Goal: Task Accomplishment & Management: Manage account settings

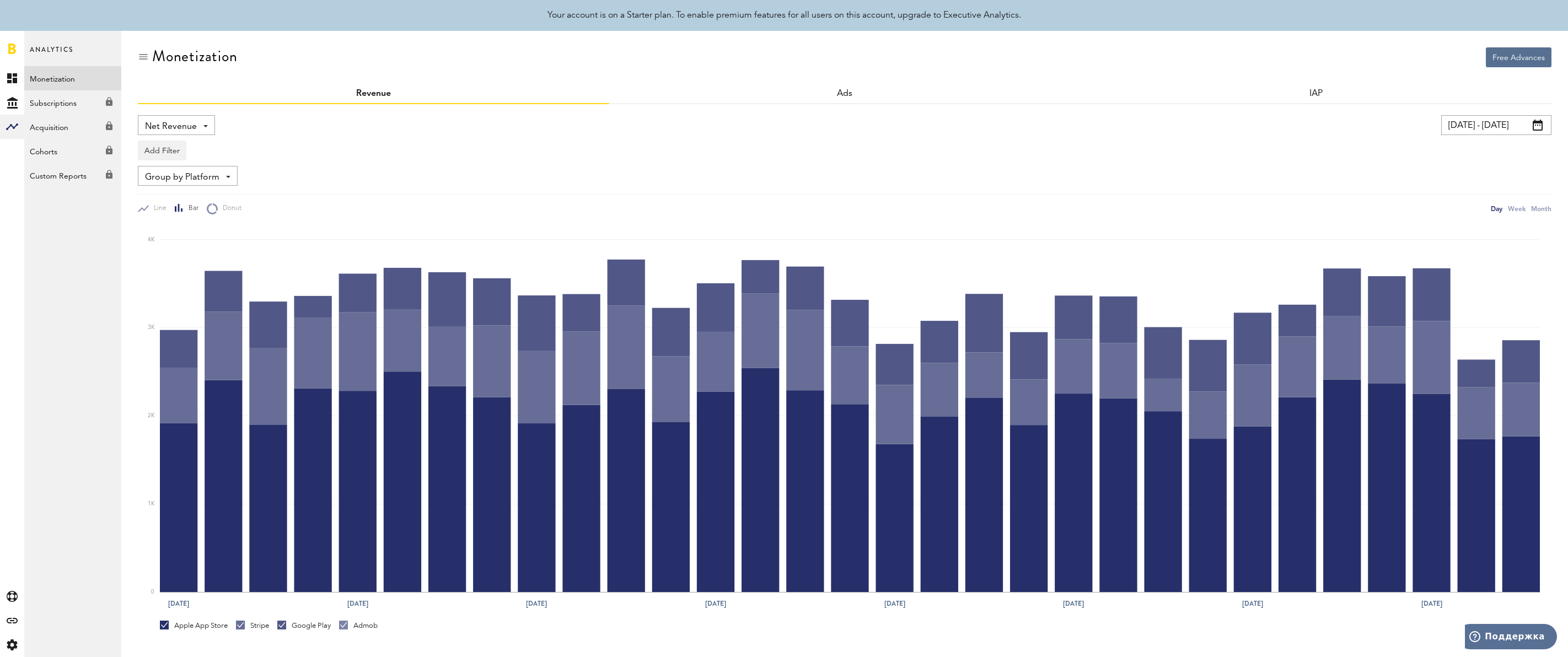
click at [10, 46] on link at bounding box center [12, 48] width 8 height 11
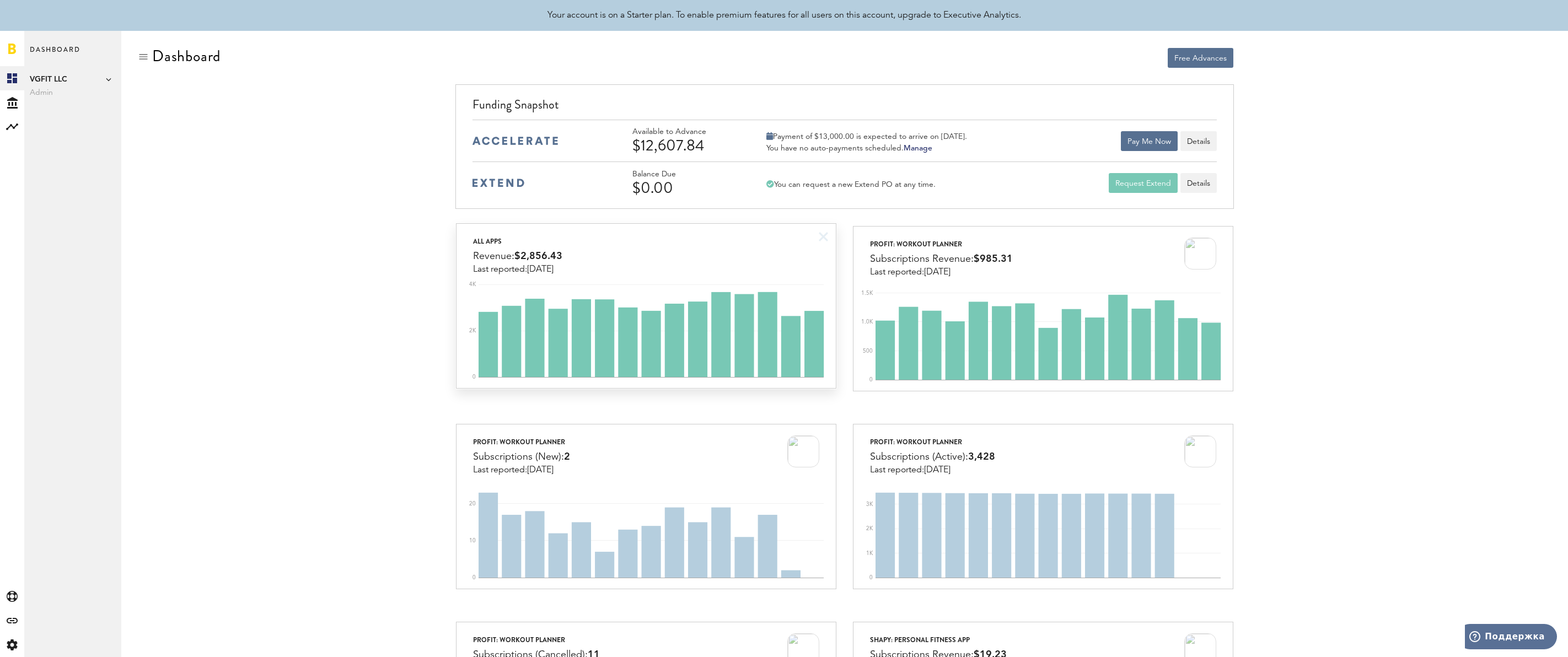
click at [725, 243] on div "All apps Revenue: $2,856.43 Last reported: [DATE]" at bounding box center [646, 249] width 379 height 51
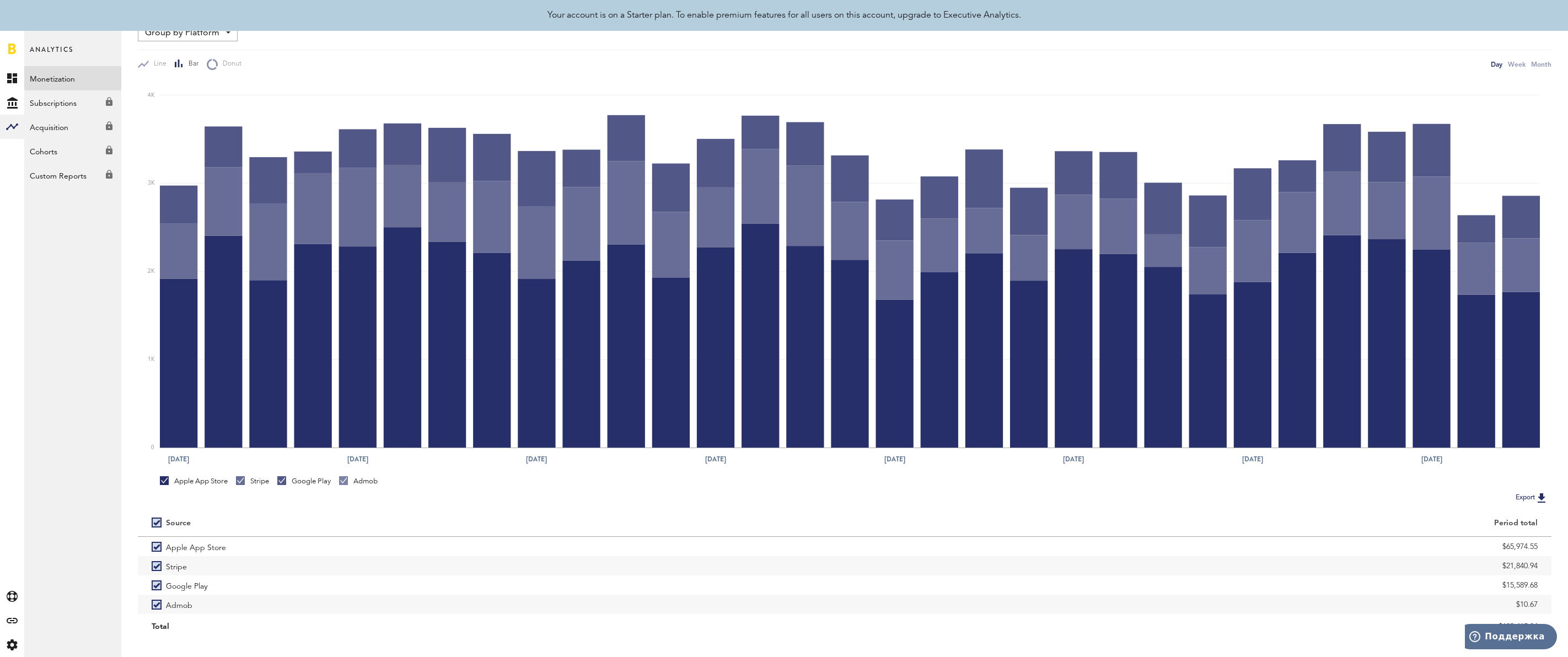
scroll to position [162, 0]
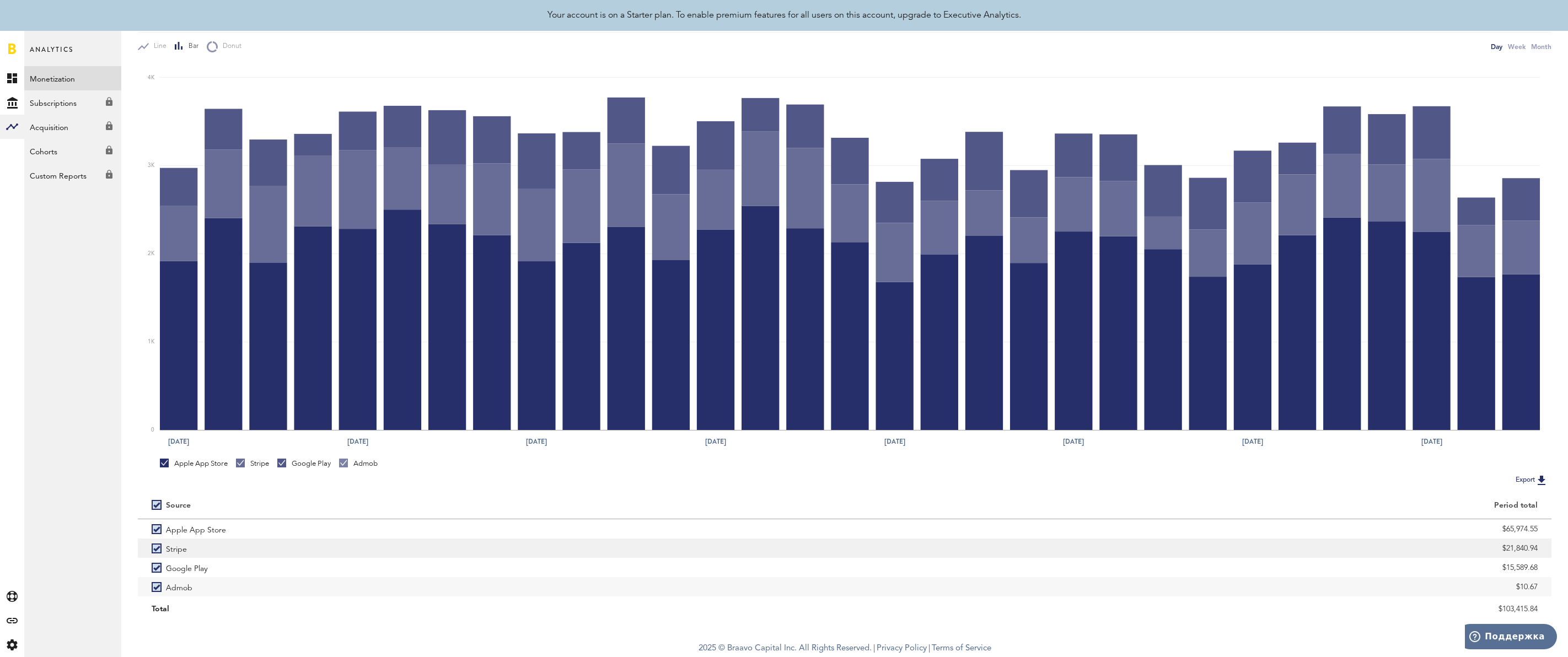
click at [155, 547] on label "Stripe" at bounding box center [491, 548] width 679 height 20
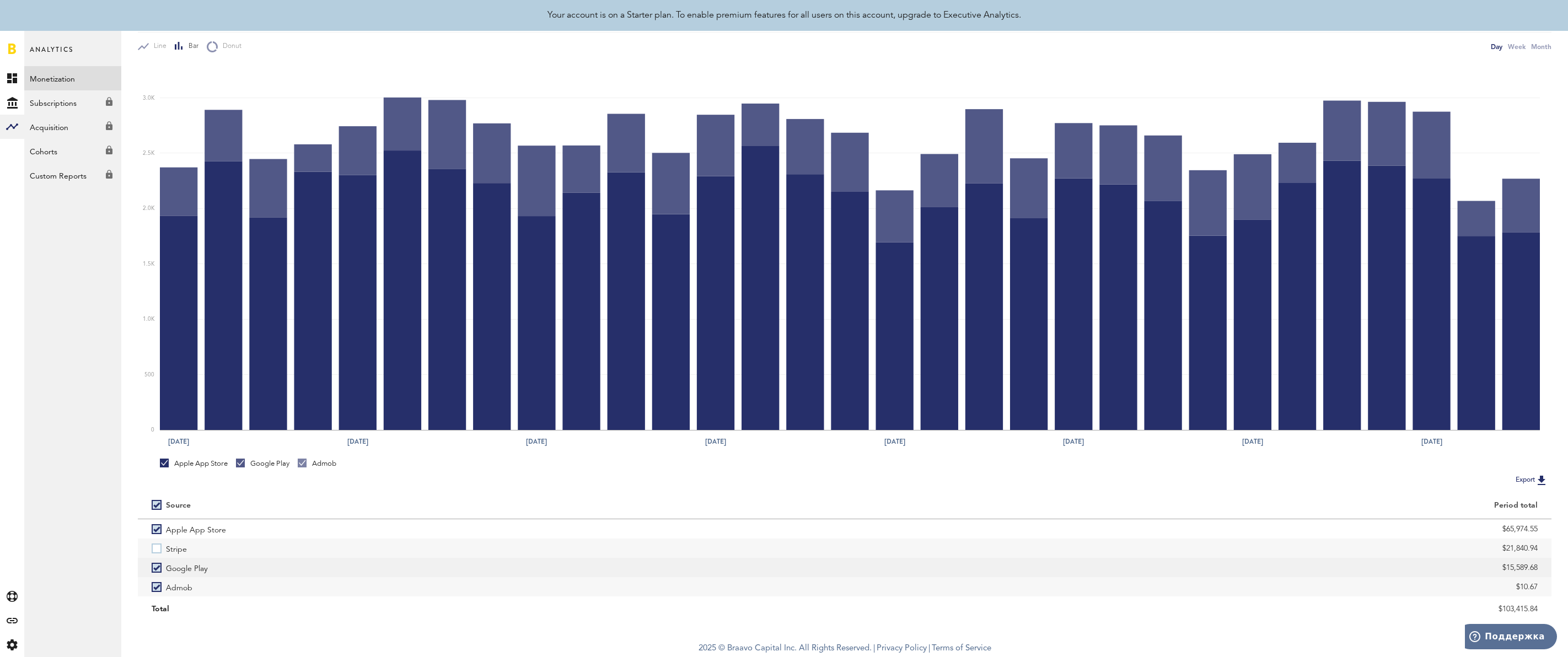
click at [155, 564] on label "Google Play" at bounding box center [491, 567] width 679 height 20
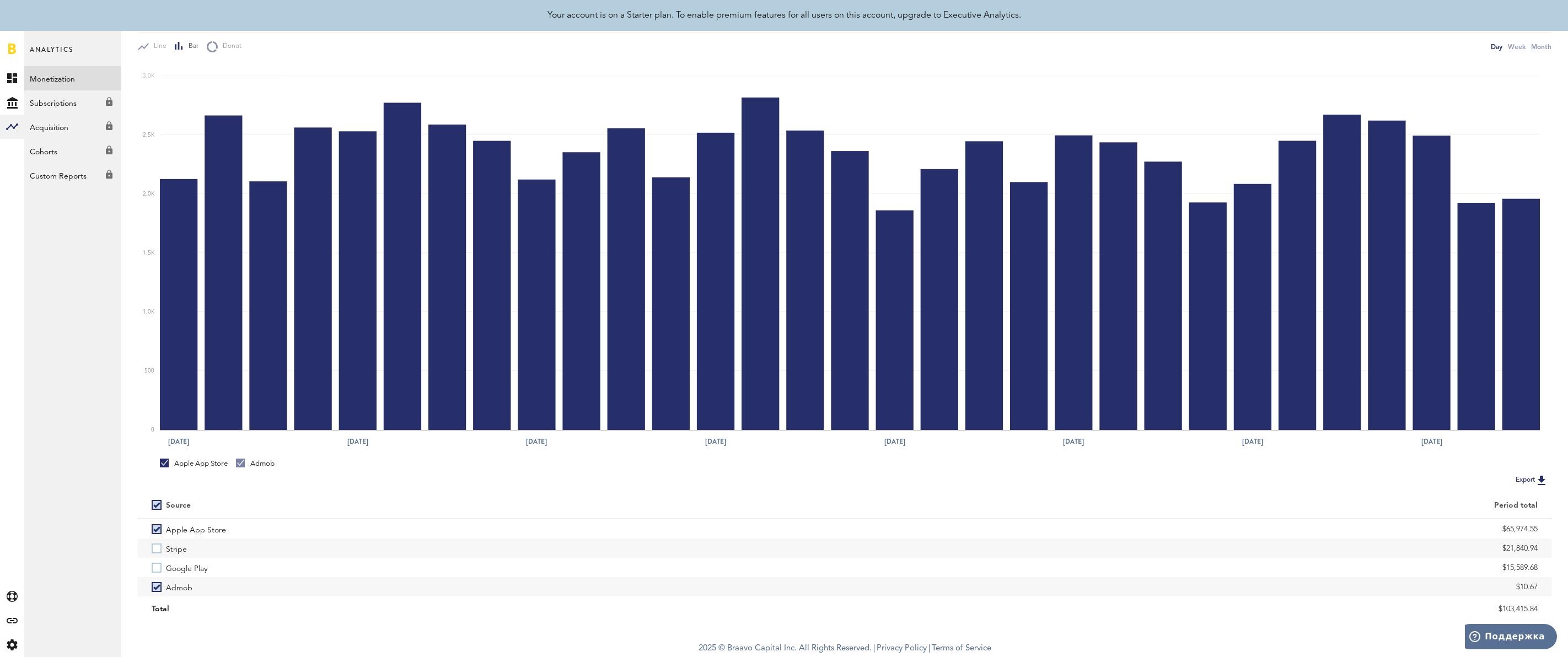
click at [161, 583] on label "Admob" at bounding box center [491, 587] width 679 height 20
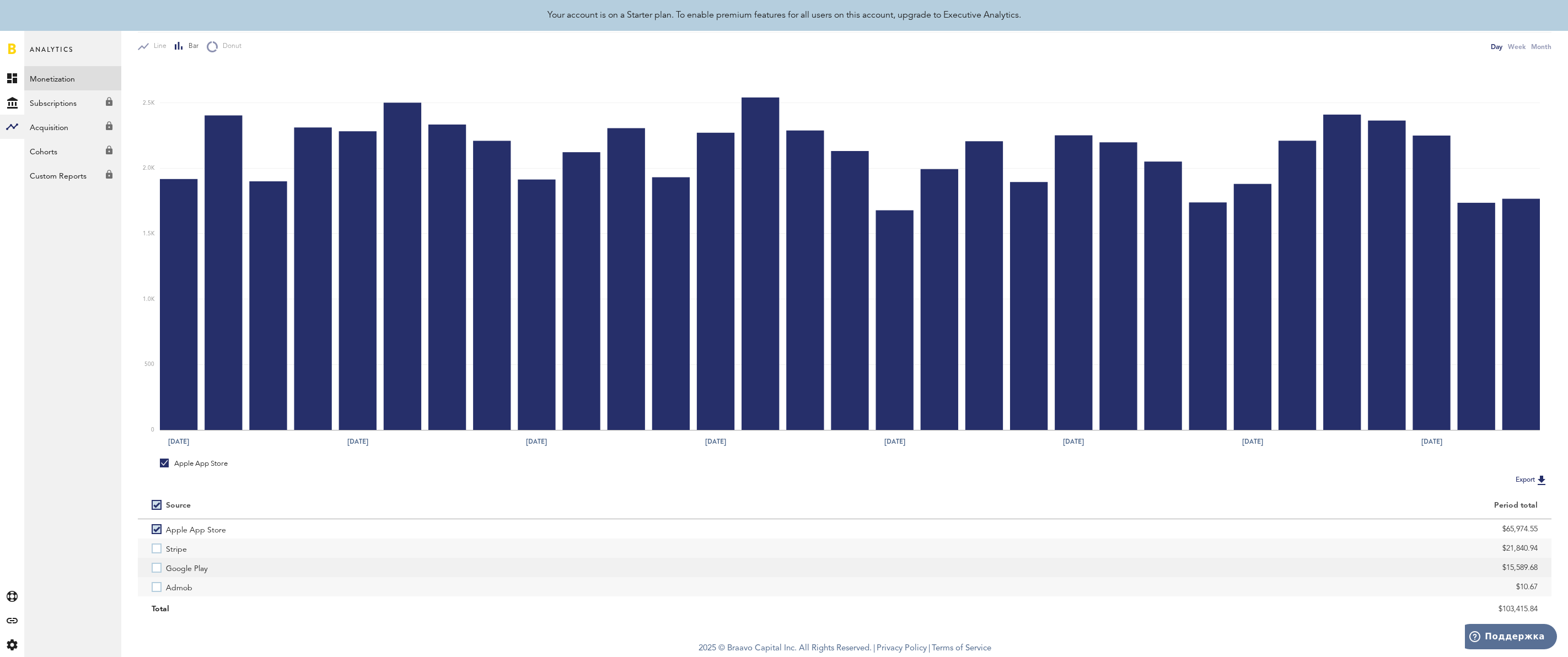
click at [155, 566] on label "Google Play" at bounding box center [491, 567] width 679 height 20
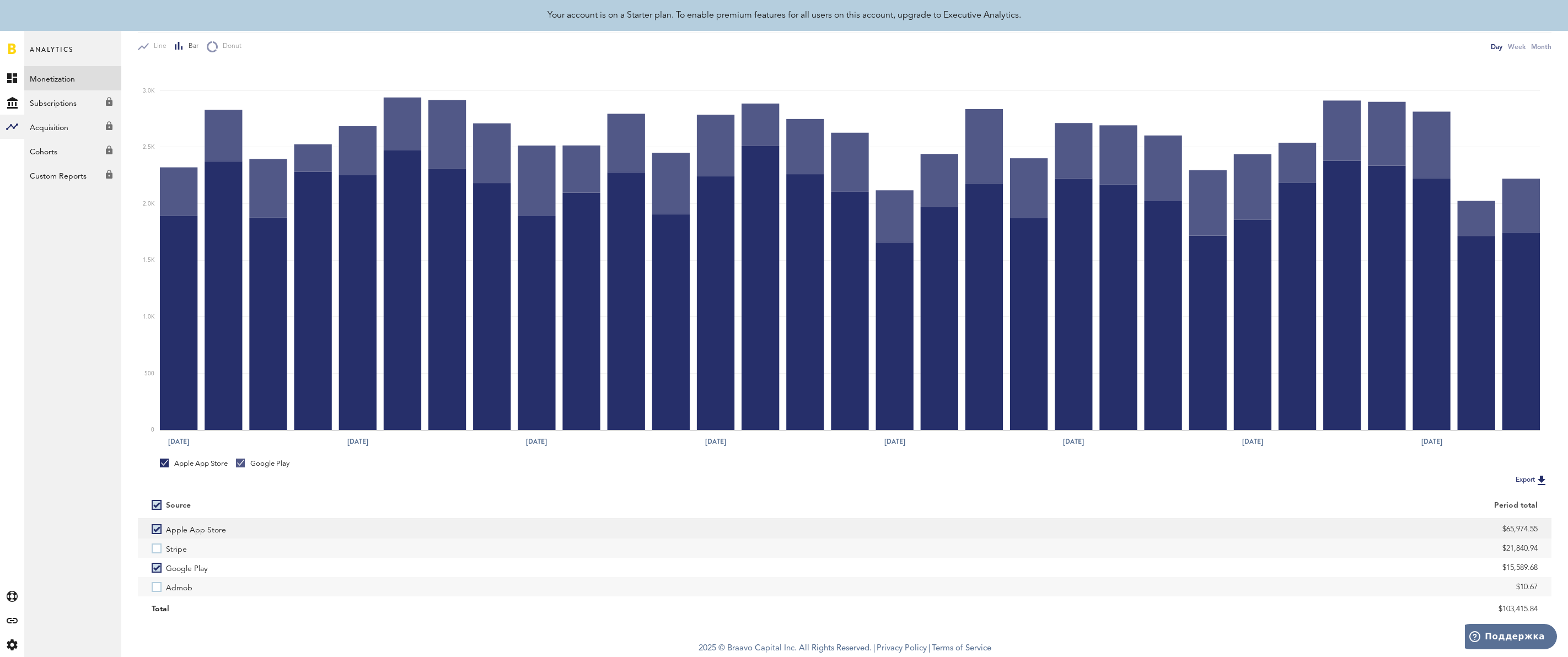
click at [160, 526] on label "Apple App Store" at bounding box center [491, 529] width 679 height 20
